Goal: Communication & Community: Answer question/provide support

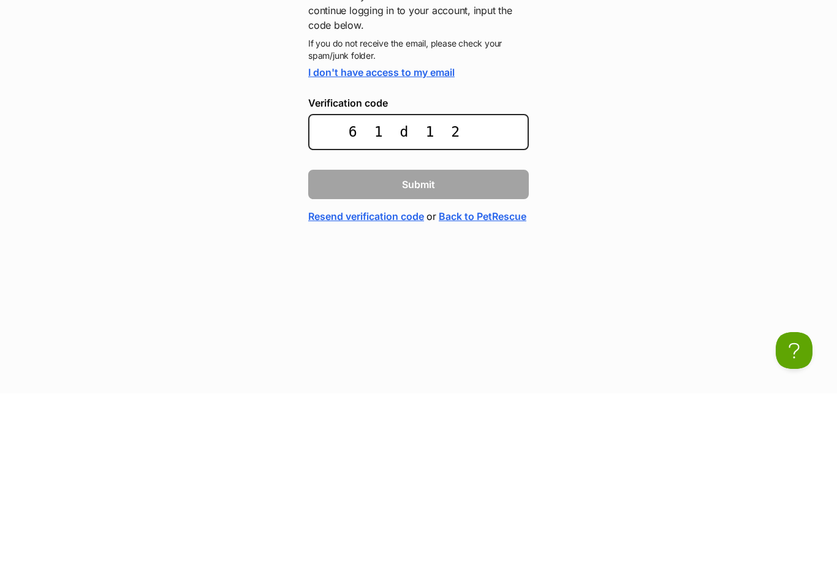
type input "61d121"
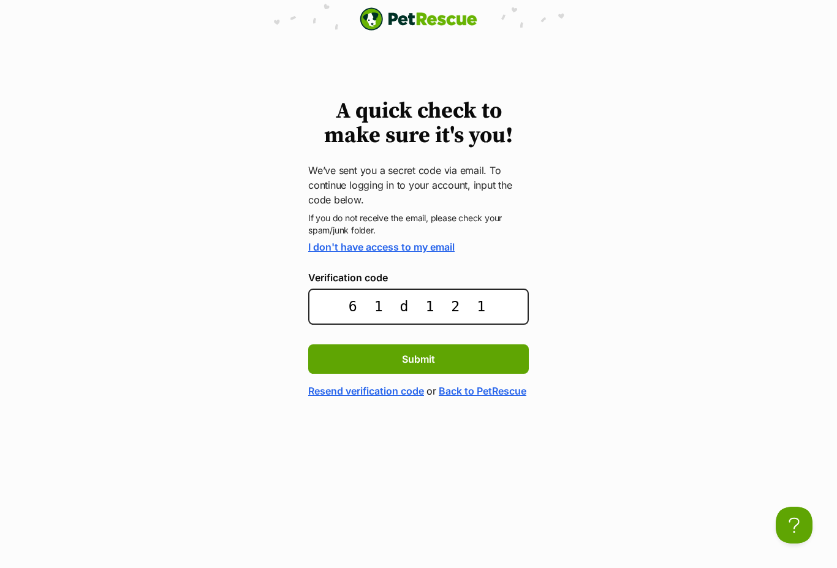
click at [427, 350] on button "Submit" at bounding box center [418, 358] width 221 height 29
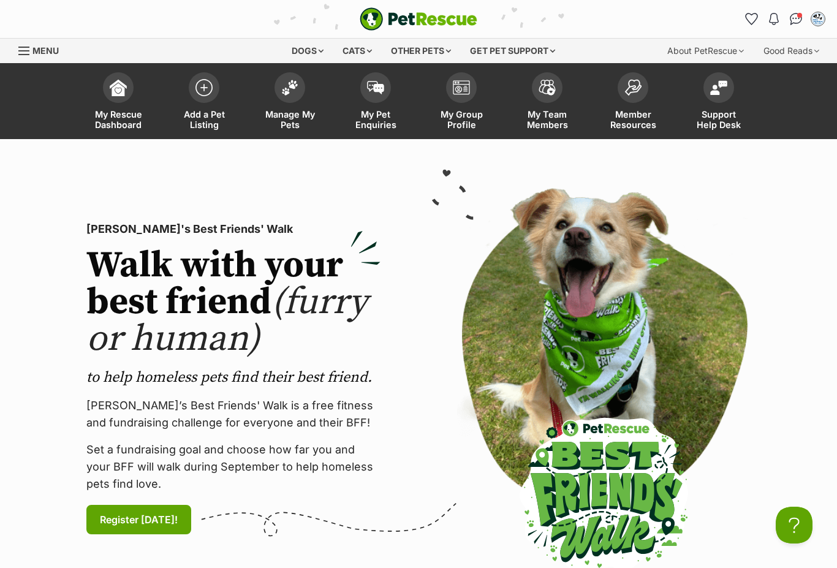
click at [292, 92] on img at bounding box center [289, 88] width 17 height 16
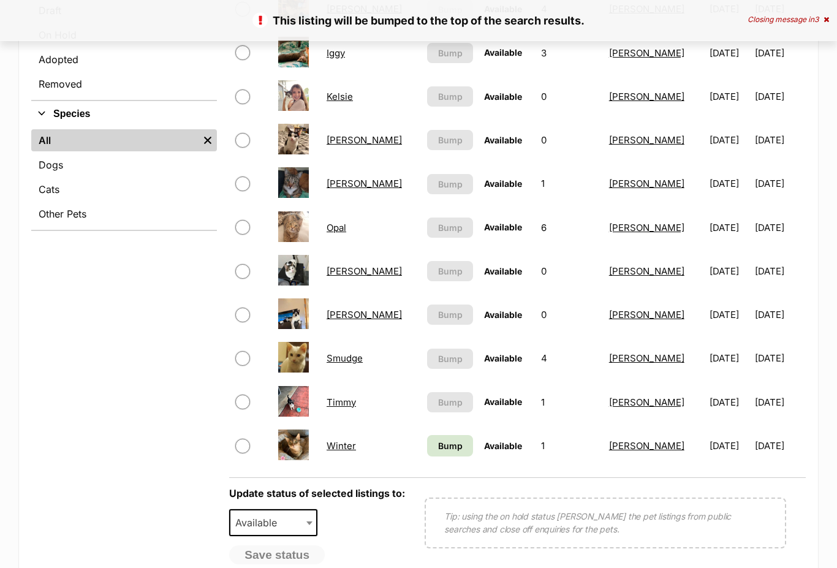
scroll to position [383, 0]
click at [438, 450] on span "Bump" at bounding box center [450, 445] width 25 height 13
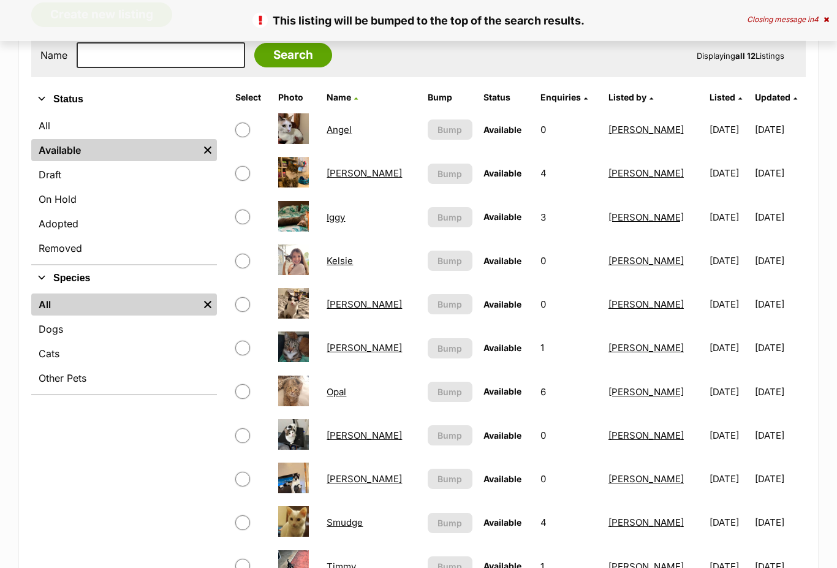
scroll to position [248, 0]
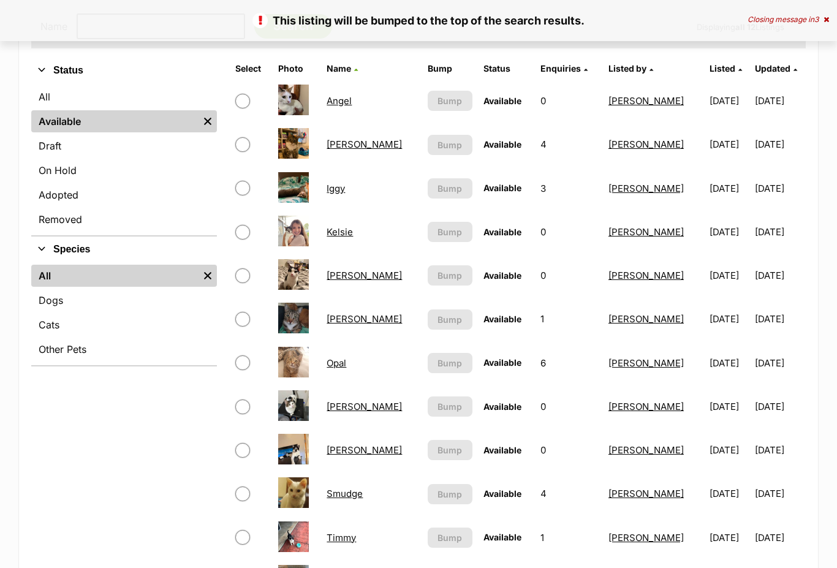
click at [341, 146] on link "Danny" at bounding box center [364, 144] width 75 height 12
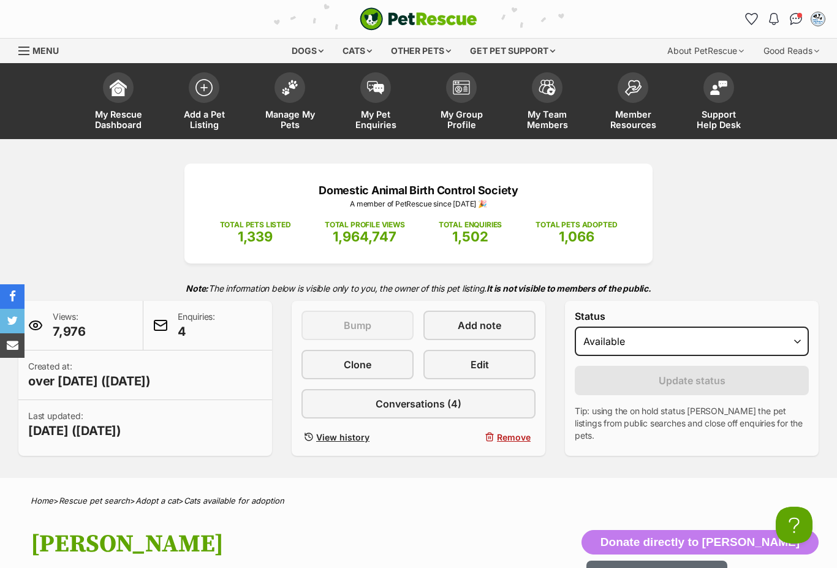
click at [447, 400] on span "Conversations (4)" at bounding box center [419, 403] width 86 height 15
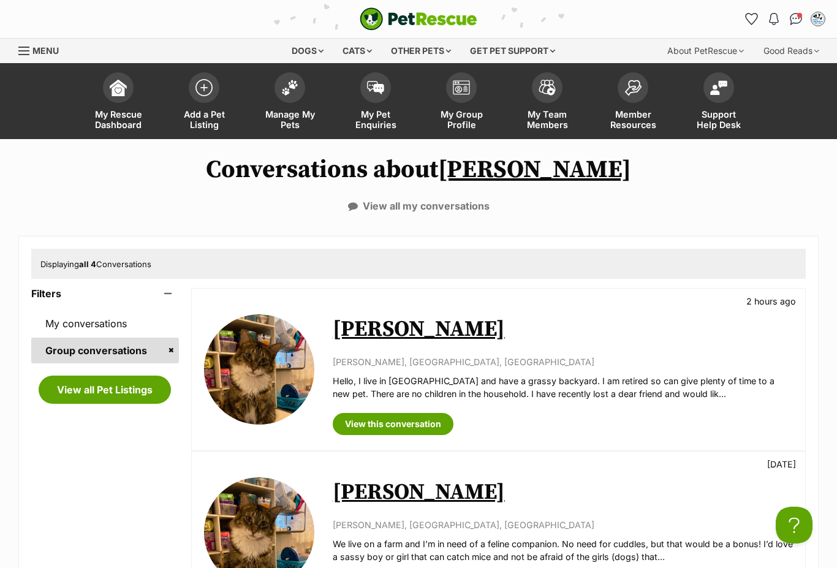
click at [419, 419] on link "View this conversation" at bounding box center [393, 424] width 121 height 22
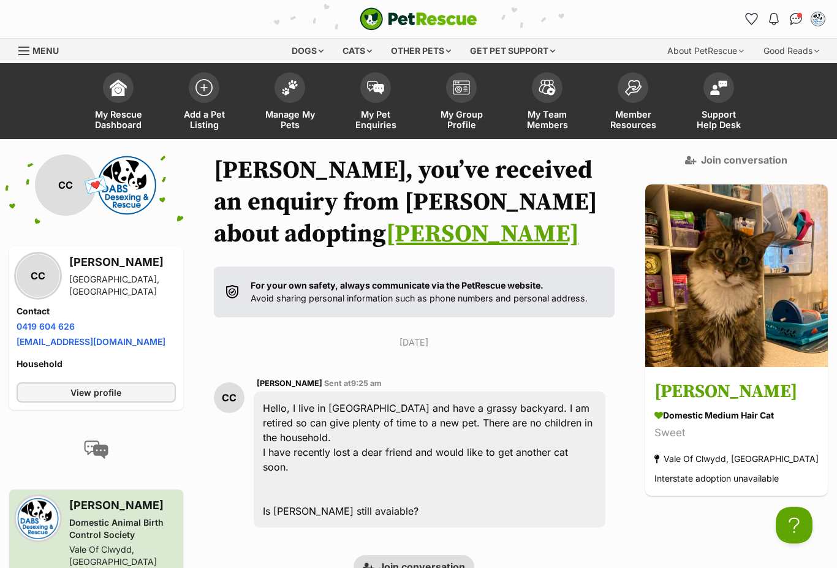
click at [21, 58] on link "Menu" at bounding box center [42, 50] width 49 height 22
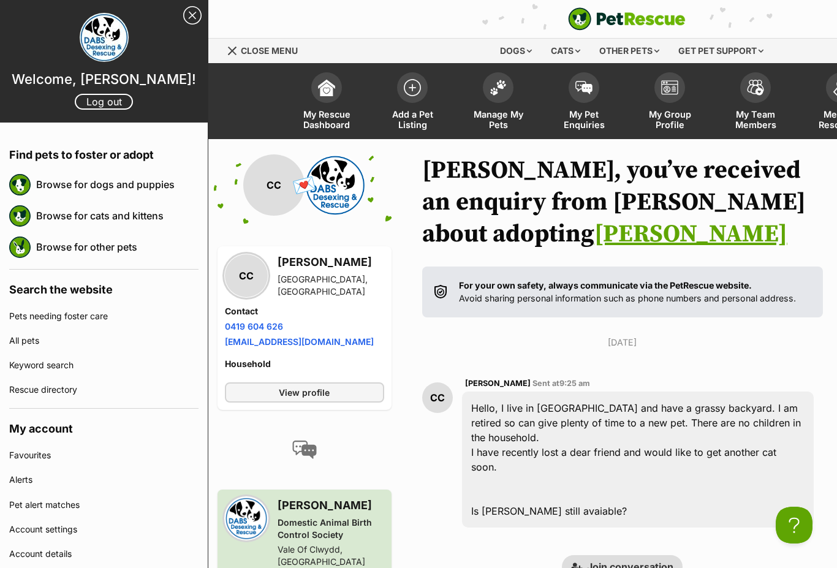
click at [107, 105] on link "Log out" at bounding box center [104, 102] width 58 height 16
